Goal: Task Accomplishment & Management: Complete application form

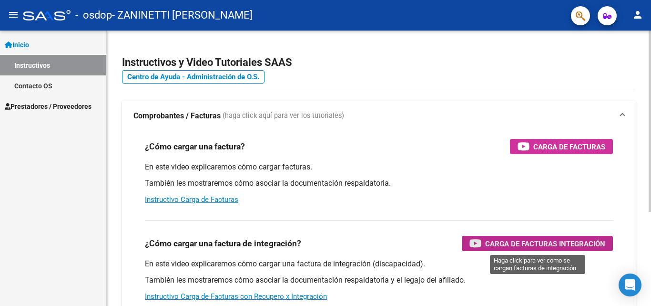
click at [545, 247] on span "Carga de Facturas Integración" at bounding box center [545, 243] width 120 height 12
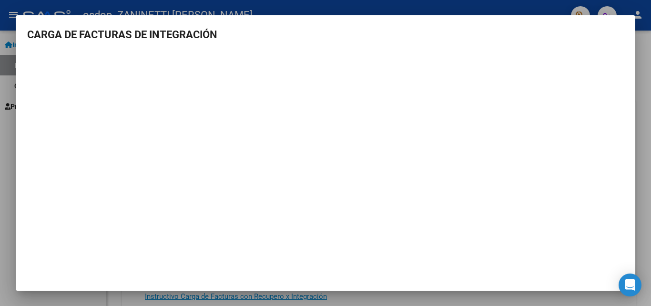
click at [587, 42] on h3 "CARGA DE FACTURAS DE INTEGRACIÓN" at bounding box center [325, 35] width 597 height 16
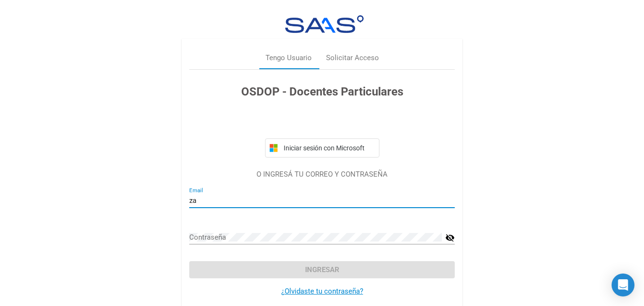
type input "[EMAIL_ADDRESS][DOMAIN_NAME]"
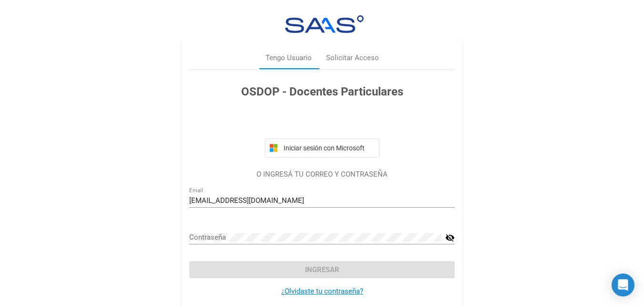
click at [258, 229] on div "Contraseña" at bounding box center [315, 234] width 253 height 21
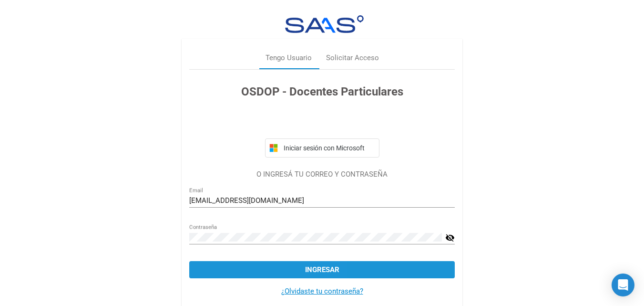
click at [219, 270] on button "Ingresar" at bounding box center [322, 269] width 266 height 17
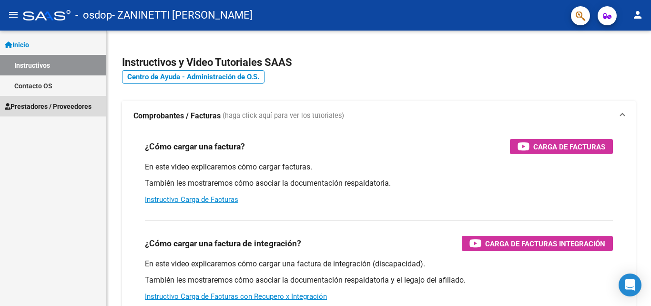
click at [71, 107] on span "Prestadores / Proveedores" at bounding box center [48, 106] width 87 height 10
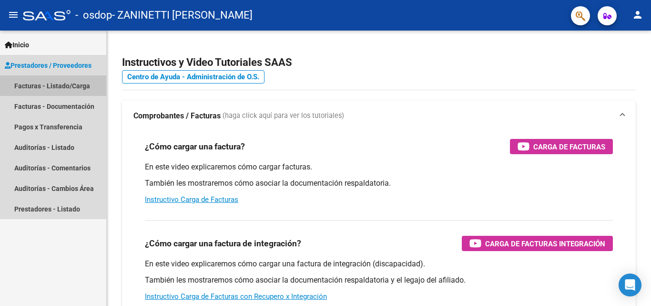
click at [69, 85] on link "Facturas - Listado/Carga" at bounding box center [53, 85] width 106 height 21
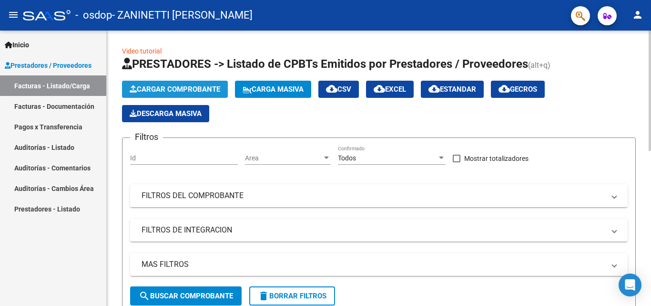
click at [191, 86] on span "Cargar Comprobante" at bounding box center [175, 89] width 91 height 9
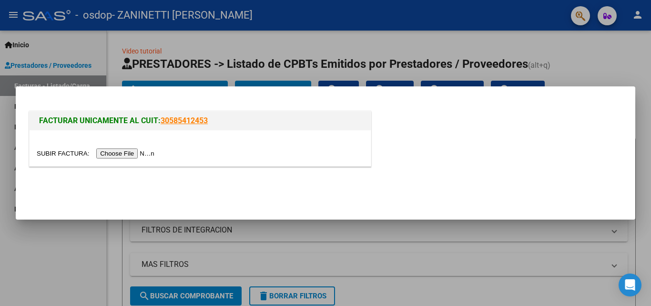
click at [139, 154] on input "file" at bounding box center [97, 153] width 121 height 10
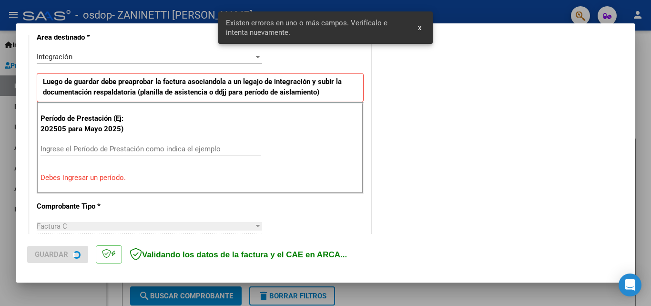
scroll to position [233, 0]
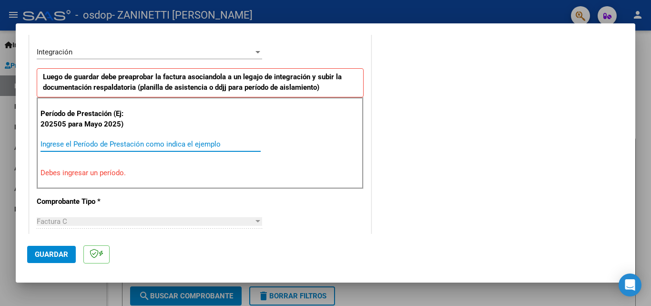
click at [121, 141] on input "Ingrese el Período de Prestación como indica el ejemplo" at bounding box center [151, 144] width 220 height 9
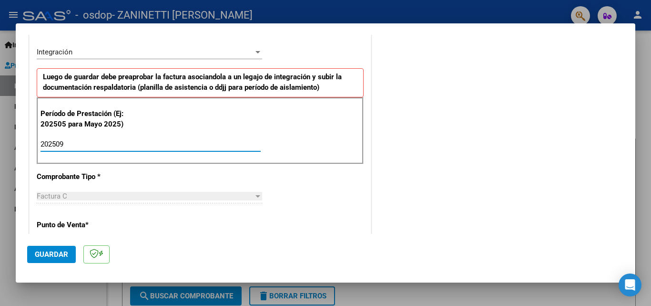
type input "202509"
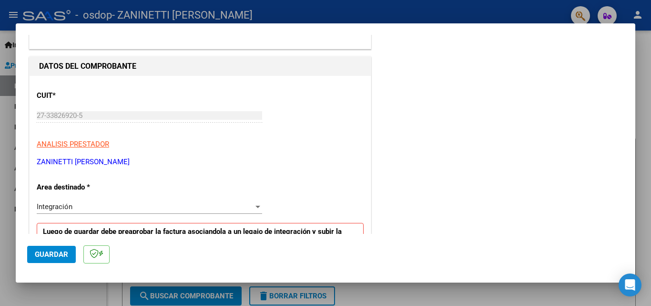
scroll to position [59, 0]
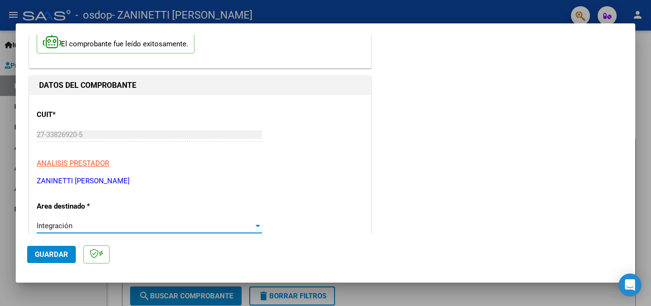
click at [257, 224] on div at bounding box center [258, 226] width 9 height 8
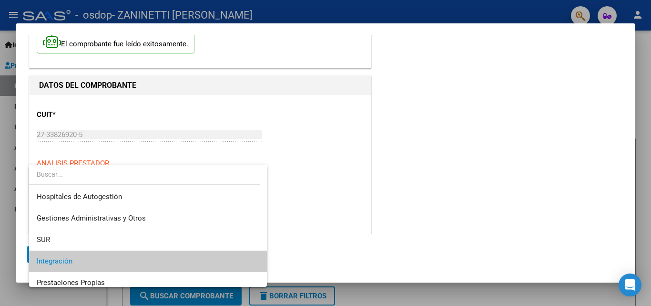
scroll to position [36, 0]
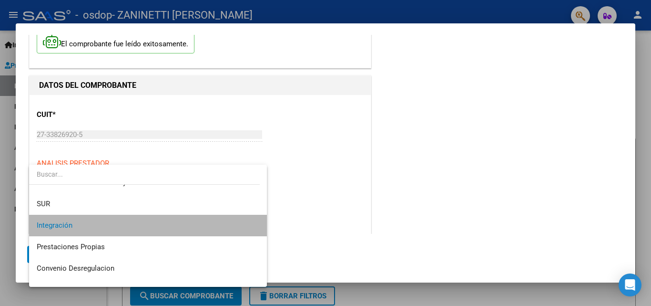
click at [180, 224] on span "Integración" at bounding box center [148, 225] width 223 height 21
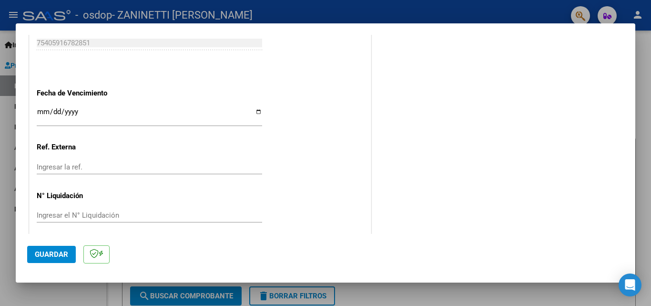
scroll to position [640, 0]
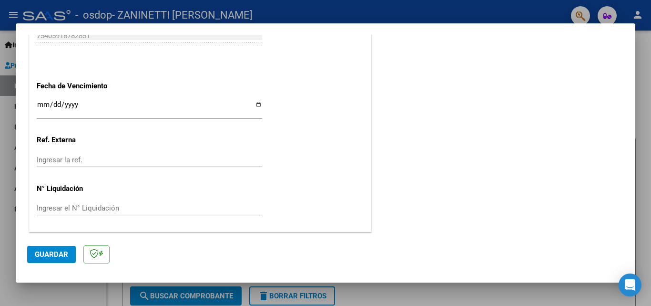
click at [50, 258] on button "Guardar" at bounding box center [51, 254] width 49 height 17
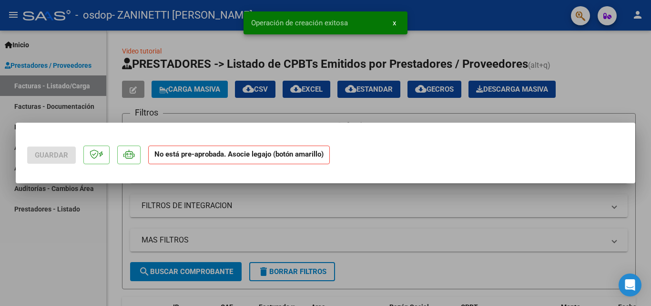
scroll to position [0, 0]
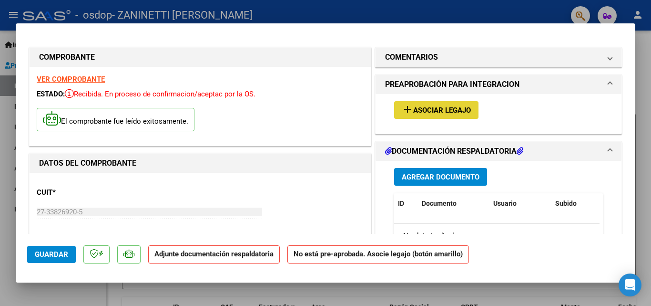
click at [431, 108] on span "Asociar Legajo" at bounding box center [442, 110] width 58 height 9
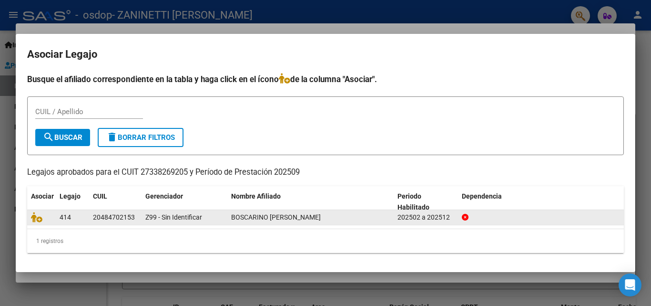
click at [224, 215] on datatable-body-cell "Z99 - Sin Identificar" at bounding box center [185, 217] width 86 height 15
click at [52, 218] on div at bounding box center [41, 217] width 21 height 11
click at [564, 213] on div at bounding box center [541, 217] width 159 height 11
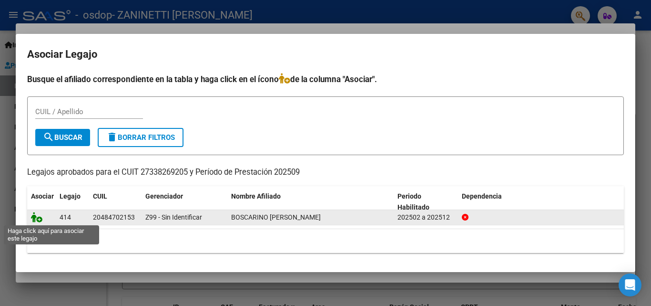
click at [36, 215] on icon at bounding box center [36, 217] width 11 height 10
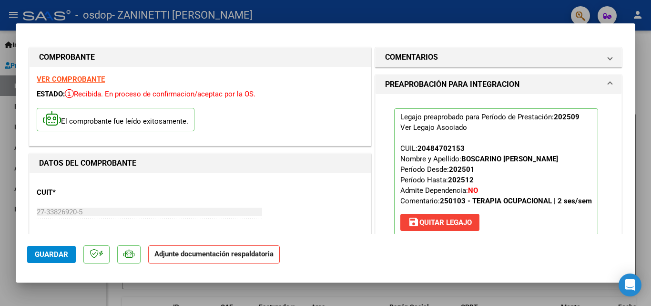
click at [276, 253] on p "Adjunte documentación respaldatoria" at bounding box center [214, 254] width 132 height 19
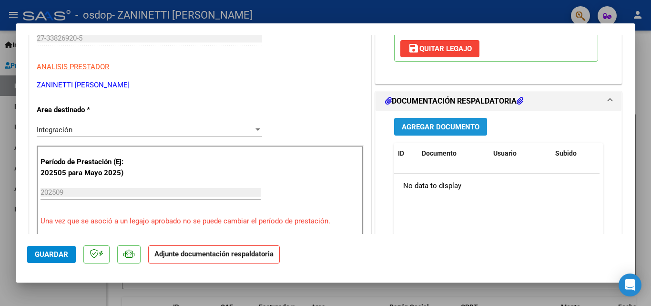
click at [449, 123] on span "Agregar Documento" at bounding box center [441, 127] width 78 height 9
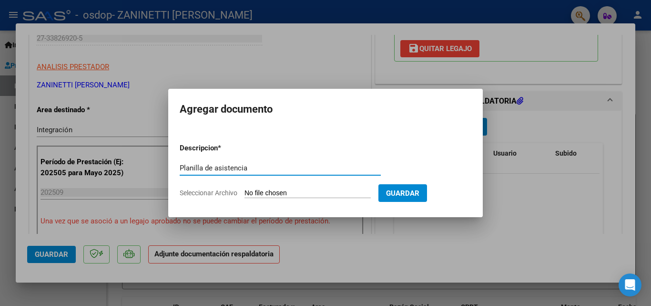
type input "Planilla de asistencia"
click at [262, 193] on input "Seleccionar Archivo" at bounding box center [308, 193] width 126 height 9
type input "C:\fakepath\CamScanner [DATE] 18.56.pdf"
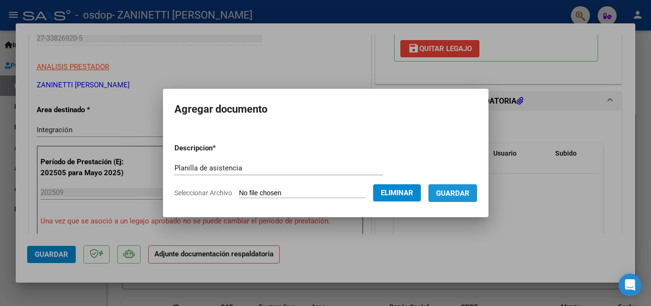
click at [466, 193] on span "Guardar" at bounding box center [452, 193] width 33 height 9
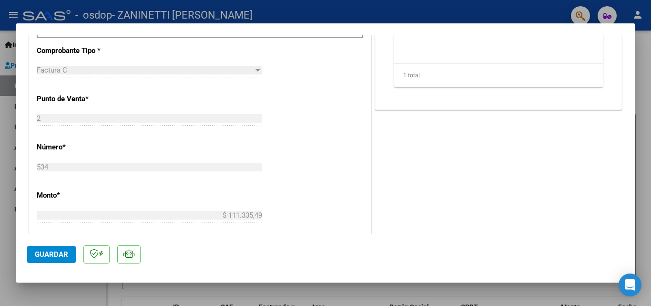
scroll to position [655, 0]
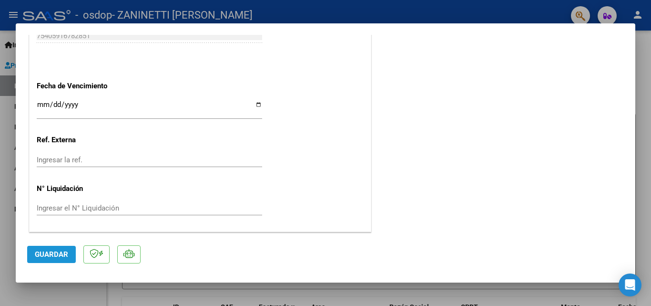
click at [54, 253] on span "Guardar" at bounding box center [51, 254] width 33 height 9
click at [60, 248] on button "Guardar" at bounding box center [51, 254] width 49 height 17
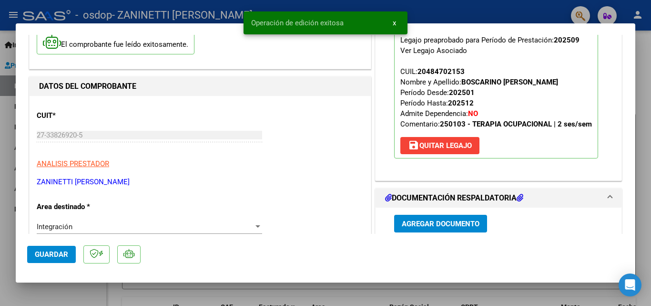
scroll to position [2, 0]
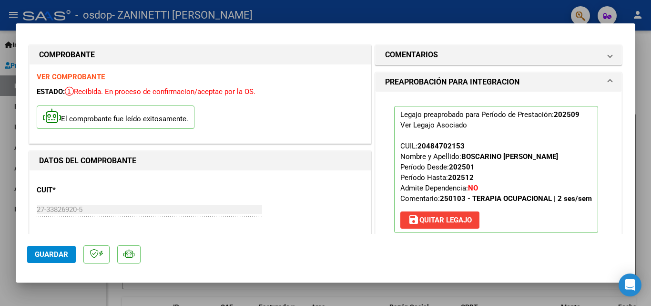
click at [47, 31] on mat-dialog-container "COMPROBANTE VER COMPROBANTE ESTADO: Recibida. En proceso de confirmacion/acepta…" at bounding box center [326, 152] width 620 height 259
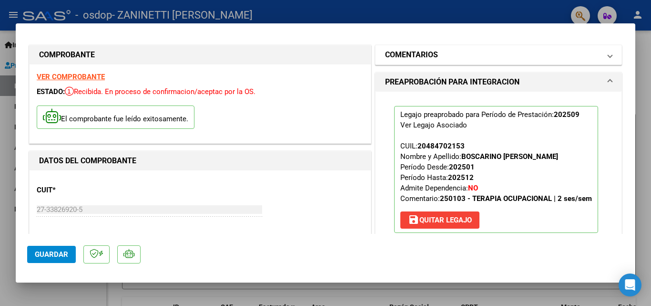
click at [607, 57] on mat-expansion-panel-header "COMENTARIOS" at bounding box center [499, 54] width 246 height 19
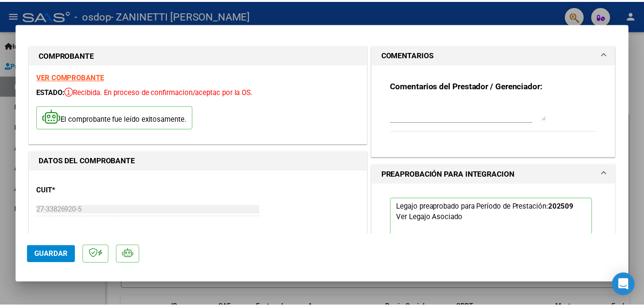
scroll to position [0, 0]
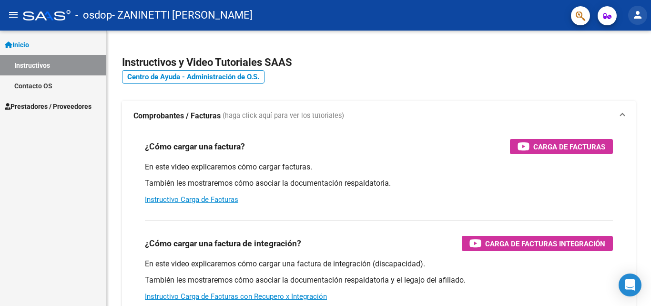
click at [639, 14] on mat-icon "person" at bounding box center [637, 14] width 11 height 11
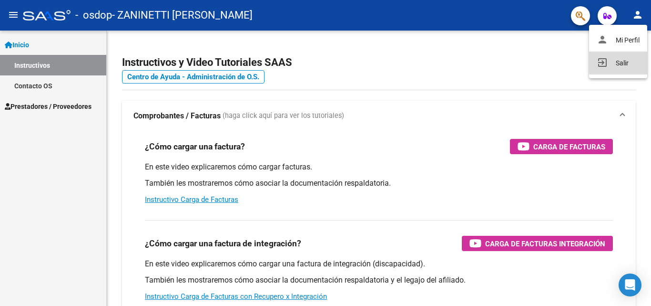
click at [620, 62] on button "exit_to_app Salir" at bounding box center [618, 63] width 58 height 23
